Goal: Obtain resource: Obtain resource

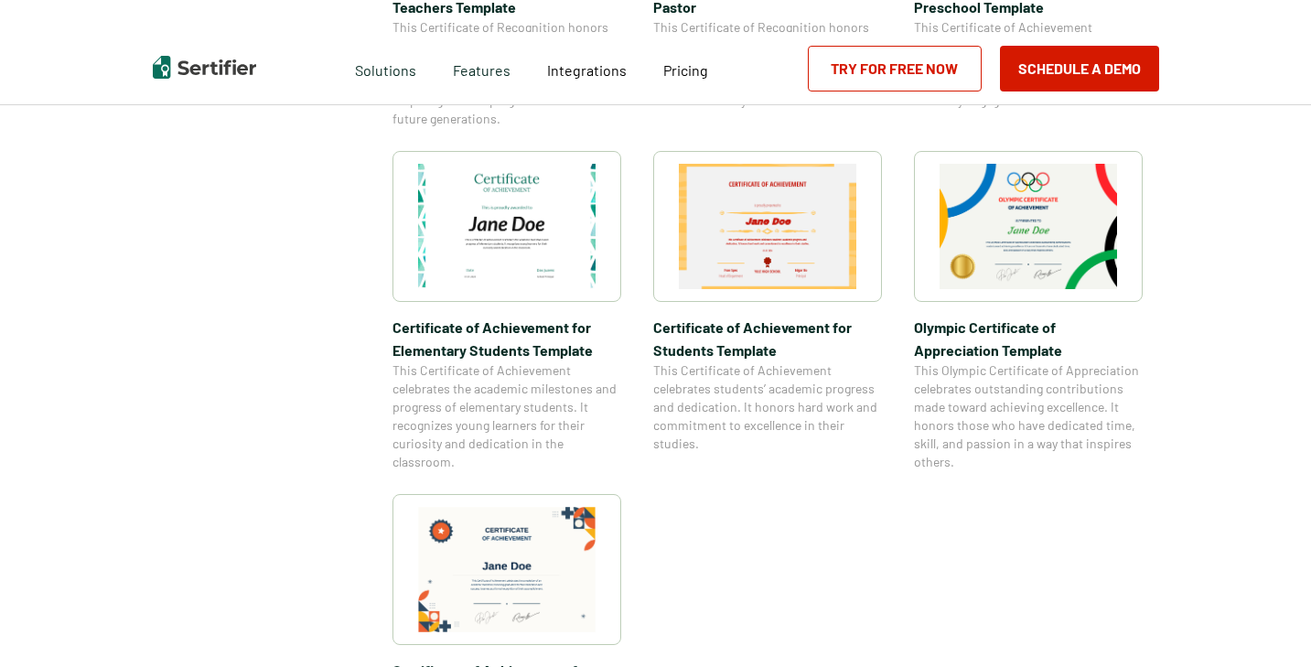
scroll to position [1359, 0]
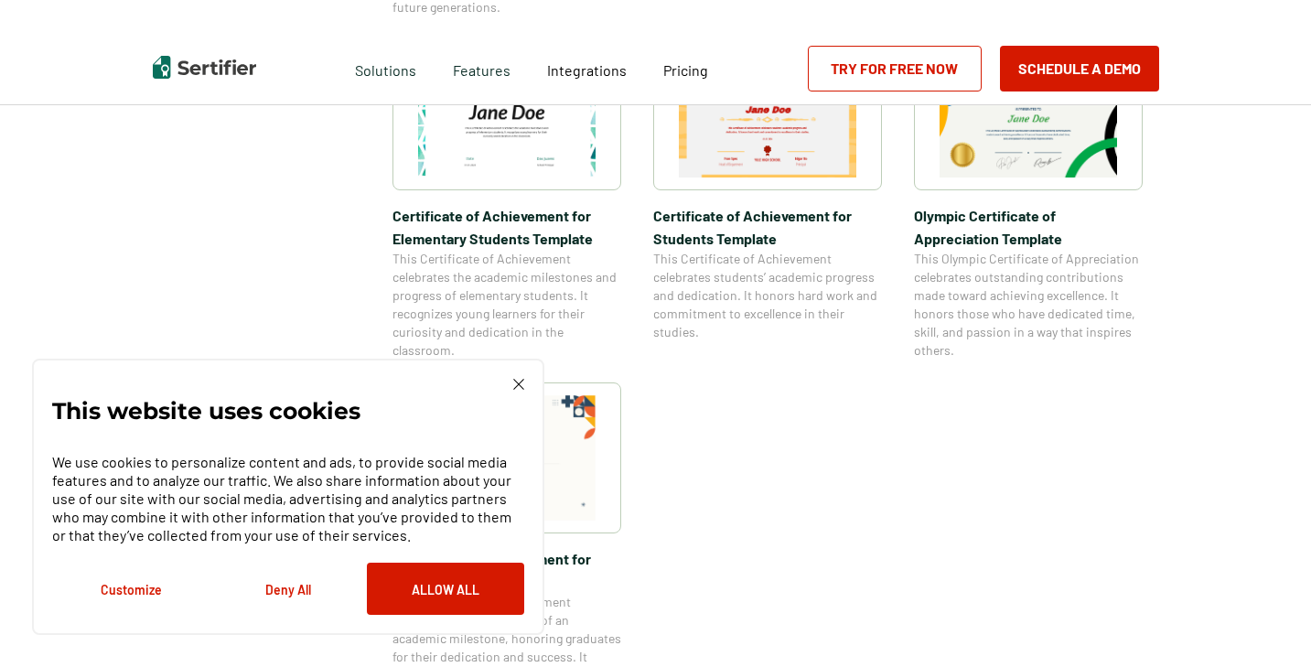
click at [519, 381] on img at bounding box center [518, 384] width 11 height 11
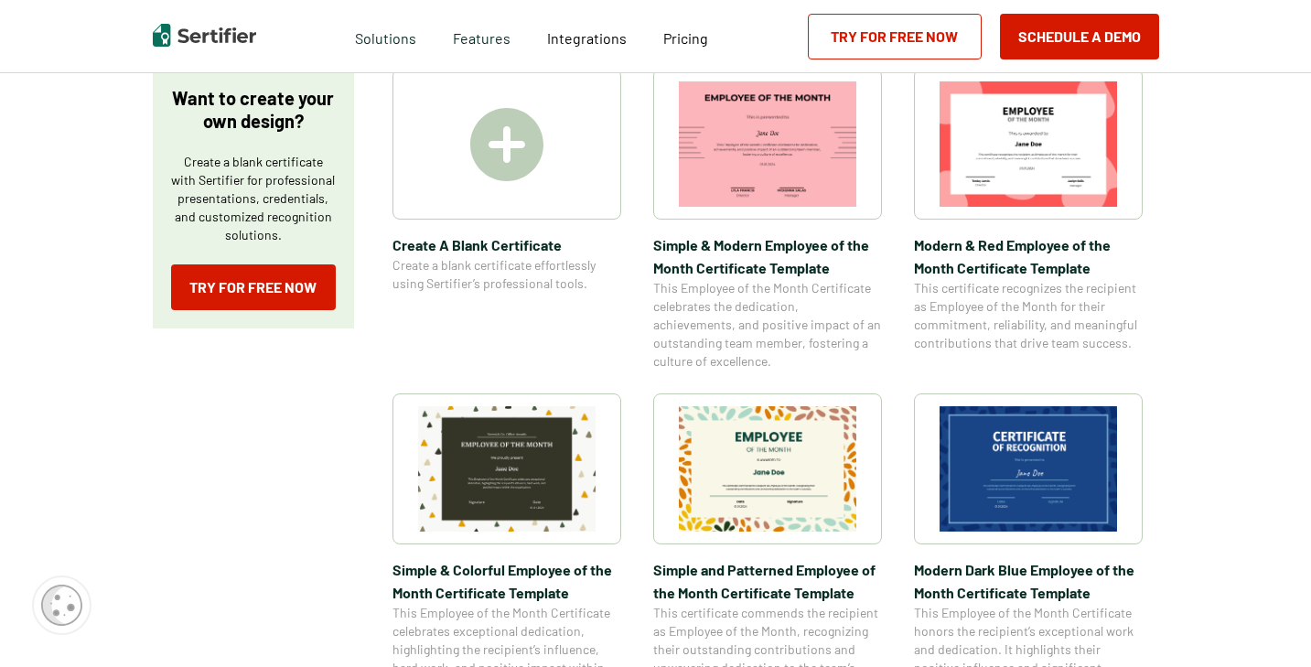
scroll to position [370, 1]
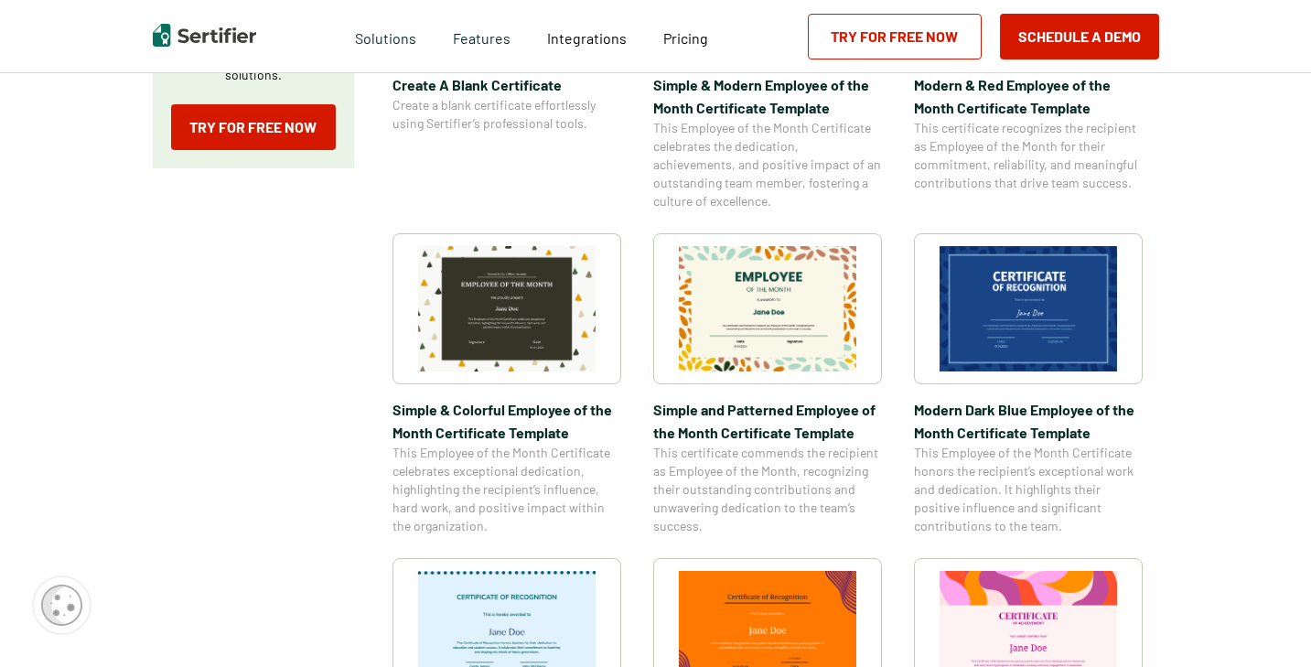
click at [1031, 353] on img at bounding box center [1028, 308] width 177 height 125
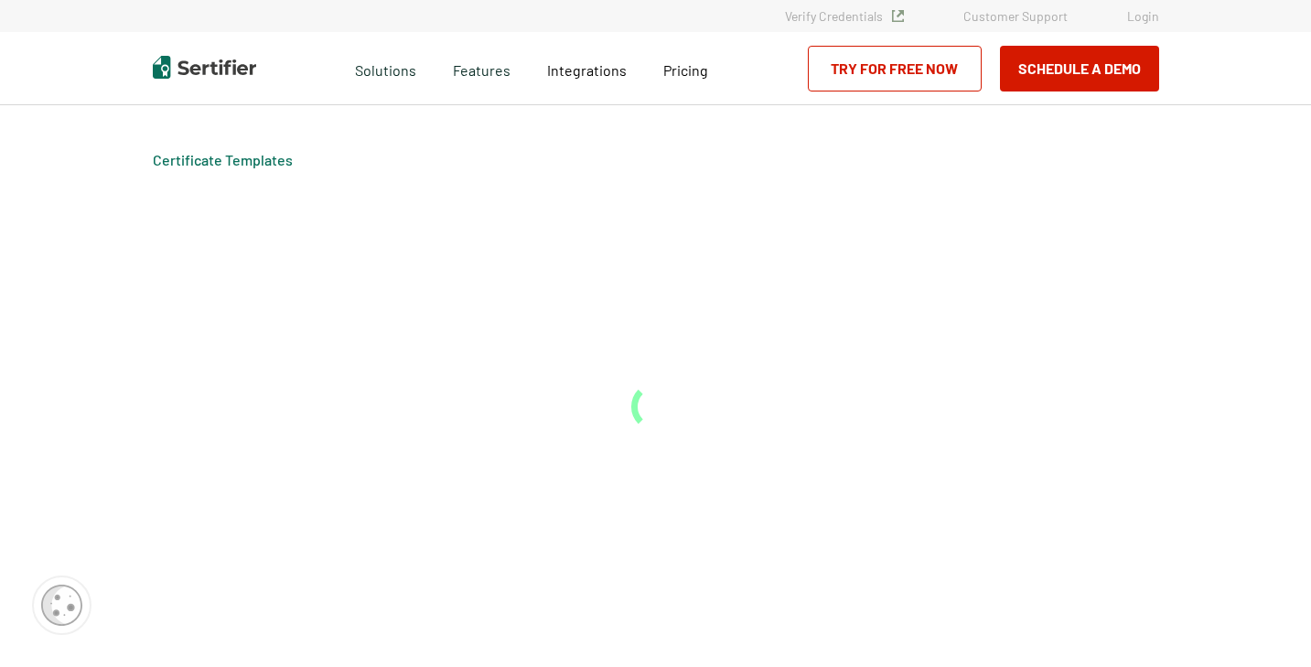
click at [1031, 353] on div "Certificate Templates" at bounding box center [656, 386] width 1098 height 562
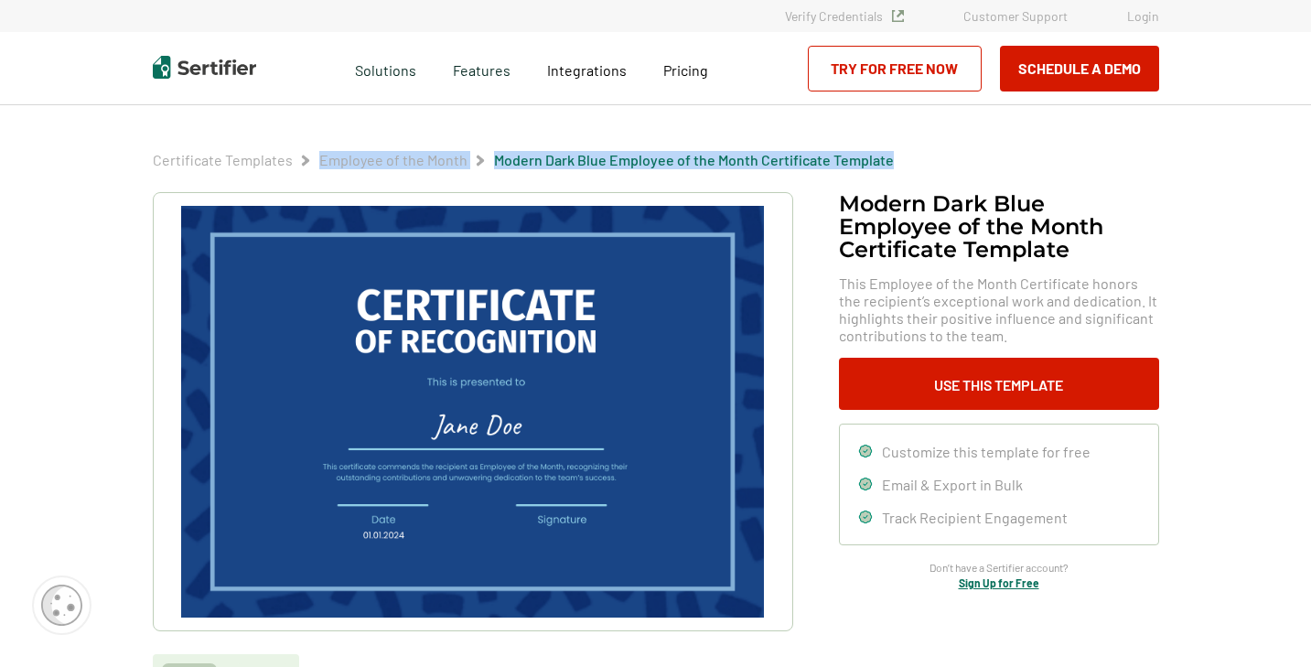
scroll to position [102, 0]
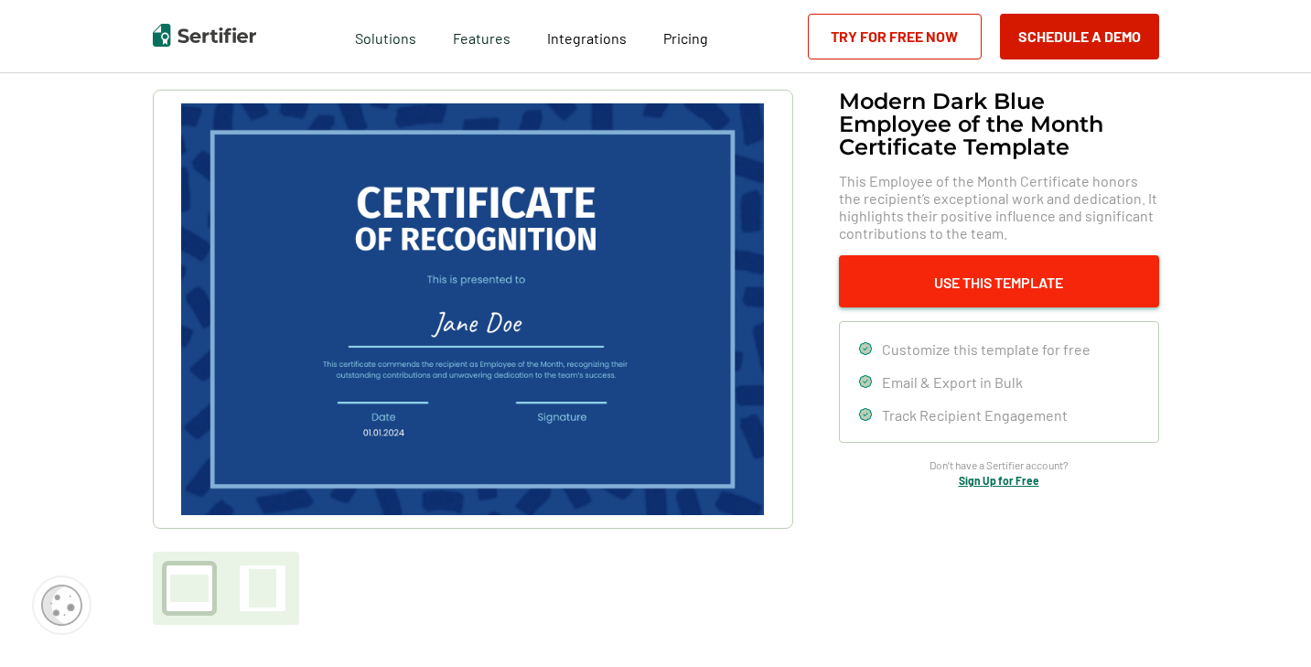
click at [988, 275] on button "Use This Template" at bounding box center [999, 281] width 320 height 52
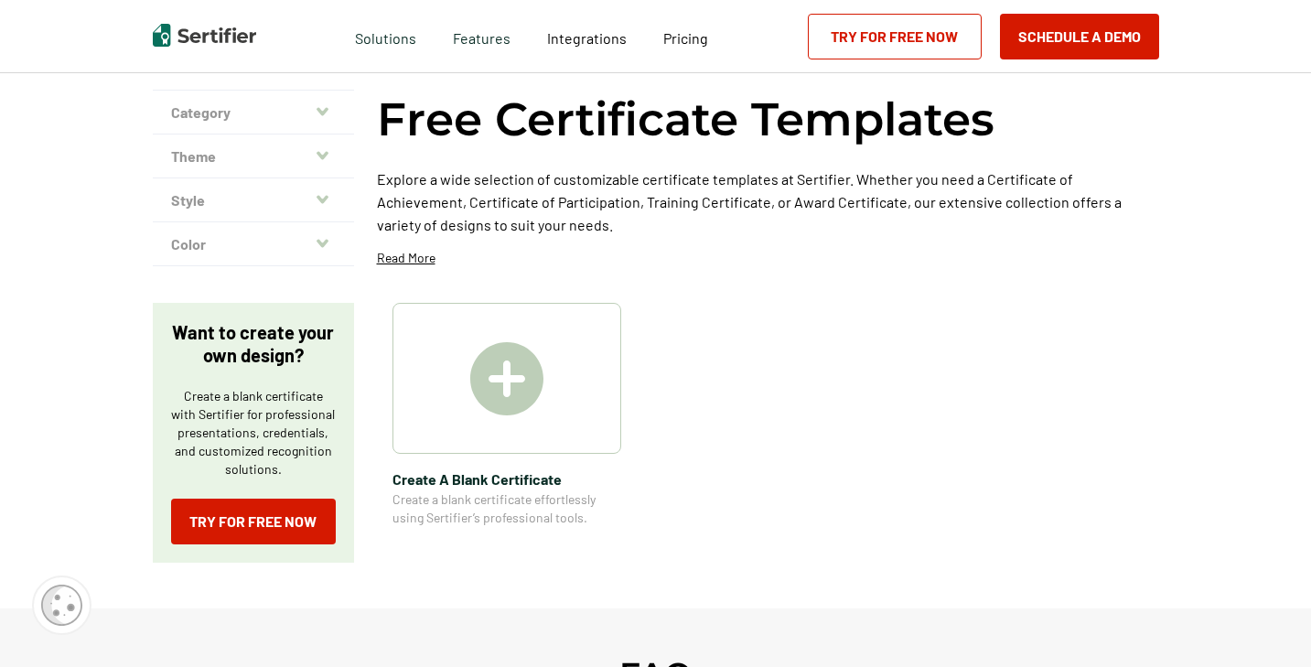
scroll to position [497, 1]
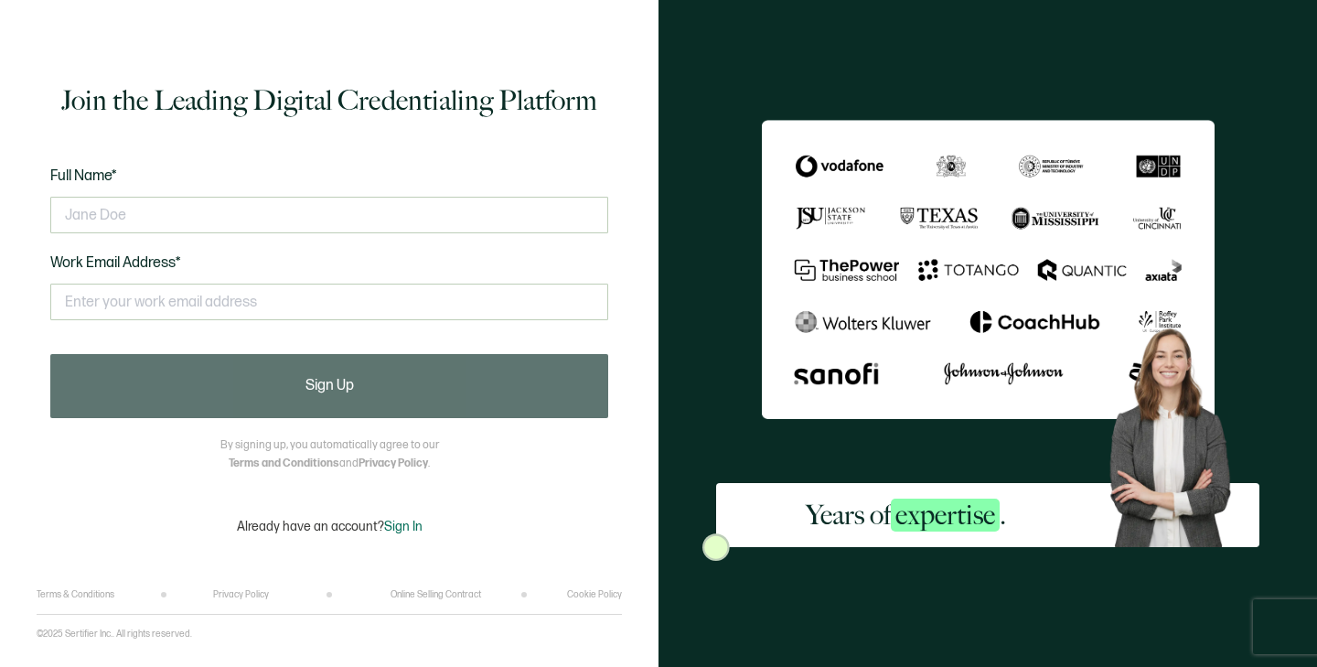
click at [328, 234] on div at bounding box center [329, 215] width 558 height 55
